Goal: Task Accomplishment & Management: Complete application form

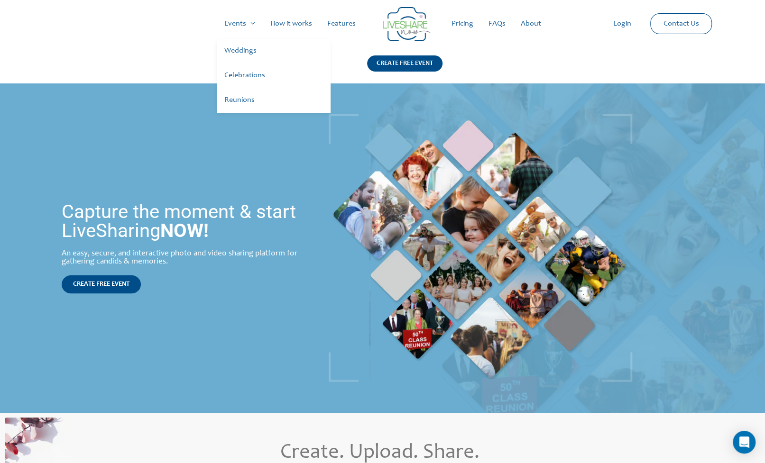
click at [250, 24] on link "Events" at bounding box center [240, 24] width 46 height 30
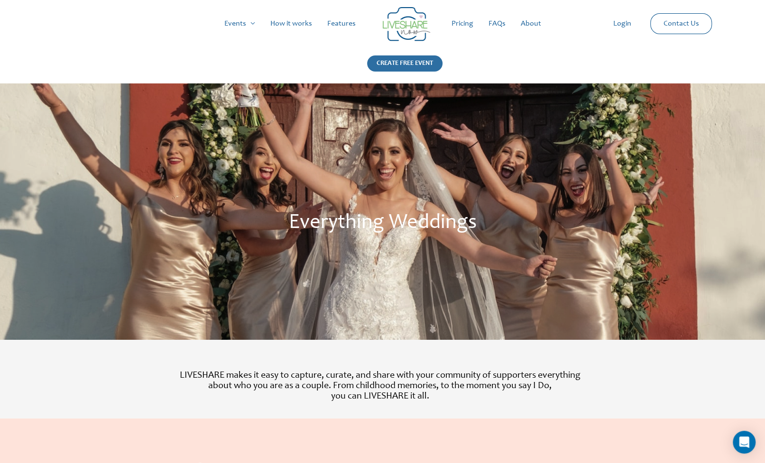
click at [405, 60] on div "CREATE FREE EVENT" at bounding box center [404, 63] width 75 height 16
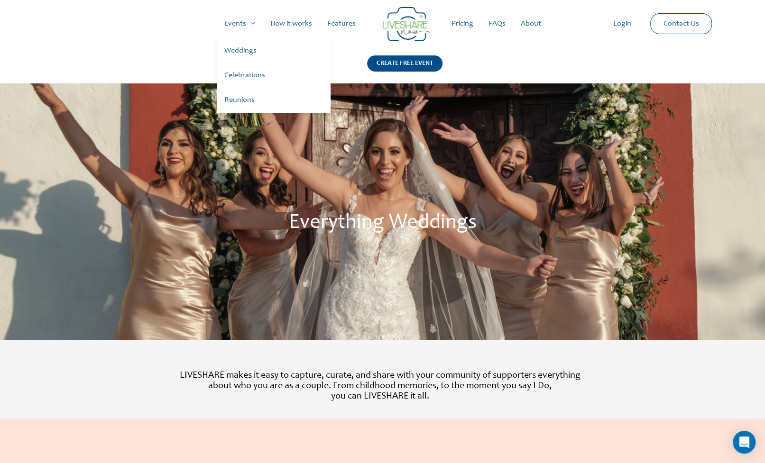
click at [247, 25] on link "Events" at bounding box center [240, 24] width 46 height 30
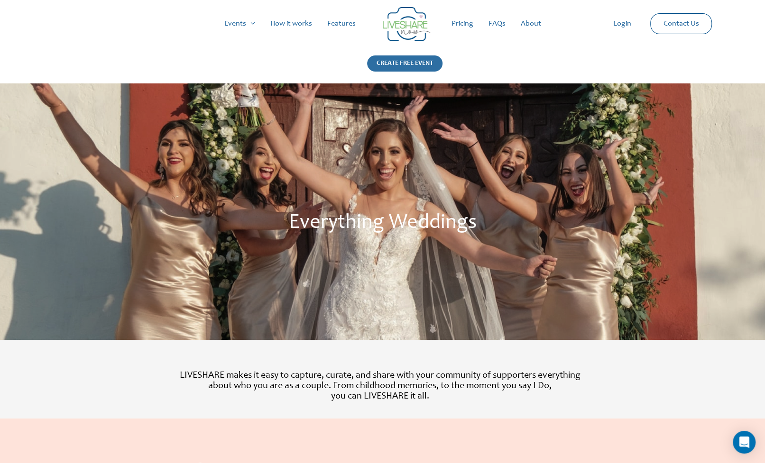
click at [416, 63] on div "CREATE FREE EVENT" at bounding box center [404, 63] width 75 height 16
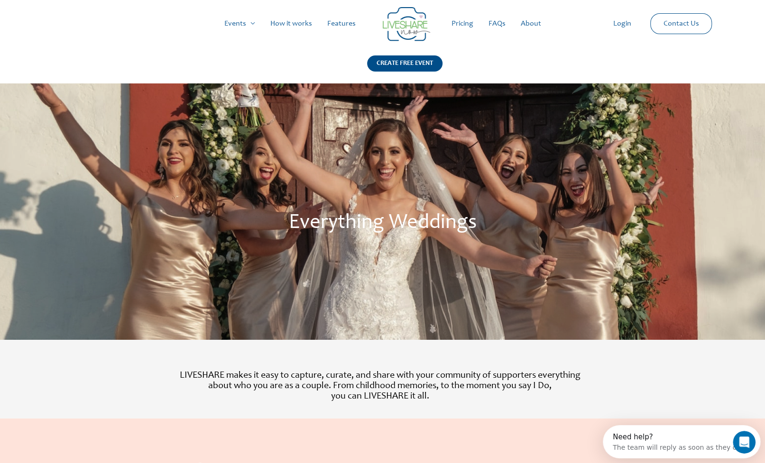
click at [633, 25] on link "Login" at bounding box center [622, 24] width 33 height 30
